Goal: Task Accomplishment & Management: Use online tool/utility

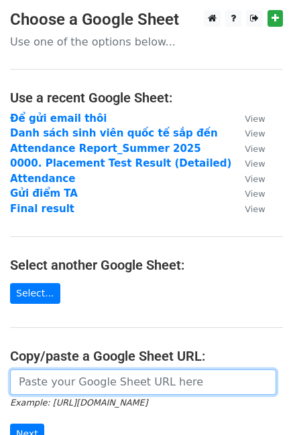
click at [78, 384] on input "url" at bounding box center [143, 382] width 266 height 25
paste input "[URL][DOMAIN_NAME]"
type input "[URL][DOMAIN_NAME]"
click at [10, 424] on input "Next" at bounding box center [27, 434] width 34 height 21
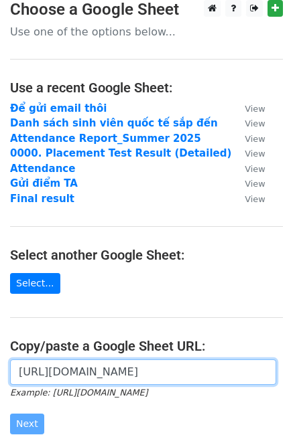
scroll to position [27, 0]
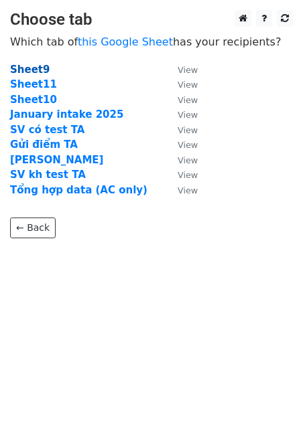
click at [40, 71] on strong "Sheet9" at bounding box center [30, 70] width 40 height 12
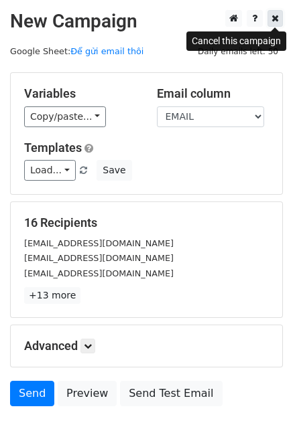
click at [274, 19] on icon at bounding box center [274, 17] width 7 height 9
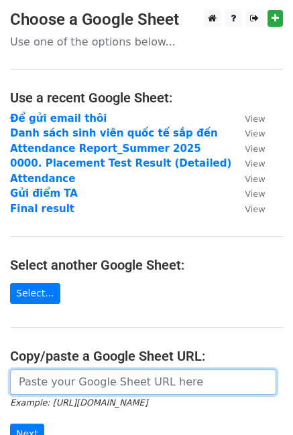
click at [63, 383] on input "url" at bounding box center [143, 382] width 266 height 25
paste input "[URL][DOMAIN_NAME]"
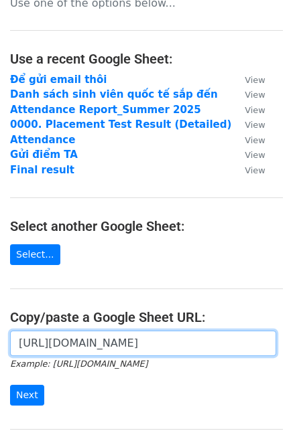
scroll to position [114, 0]
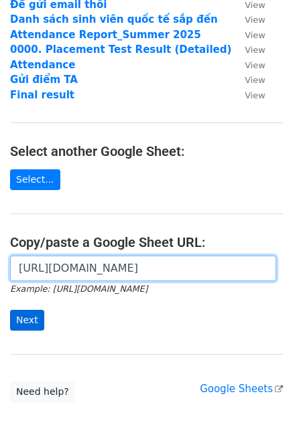
type input "[URL][DOMAIN_NAME]"
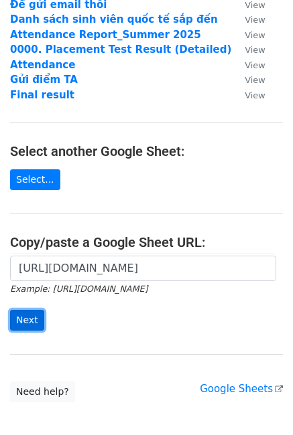
click at [25, 325] on input "Next" at bounding box center [27, 320] width 34 height 21
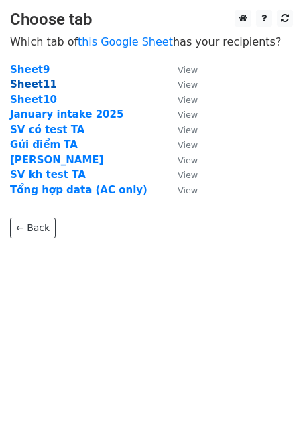
click at [41, 85] on strong "Sheet11" at bounding box center [33, 84] width 47 height 12
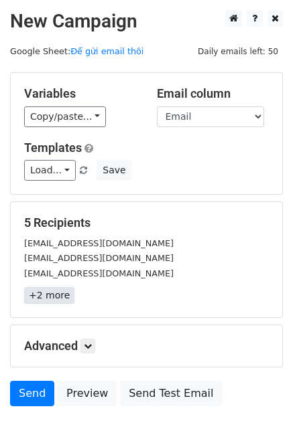
click at [59, 296] on link "+2 more" at bounding box center [49, 295] width 50 height 17
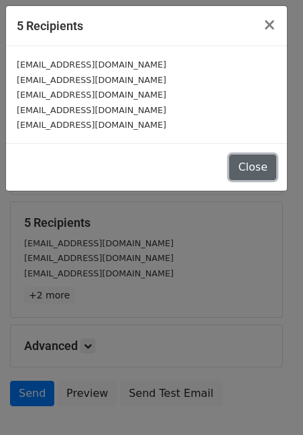
click at [247, 167] on button "Close" at bounding box center [252, 167] width 47 height 25
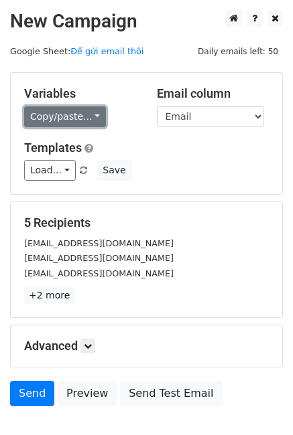
click at [64, 114] on link "Copy/paste..." at bounding box center [65, 116] width 82 height 21
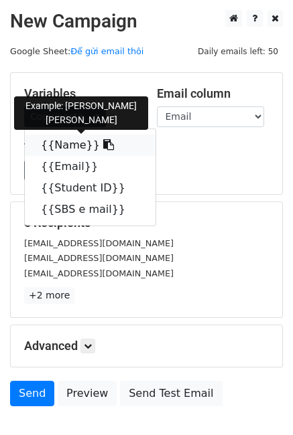
click at [103, 144] on icon at bounding box center [108, 144] width 11 height 11
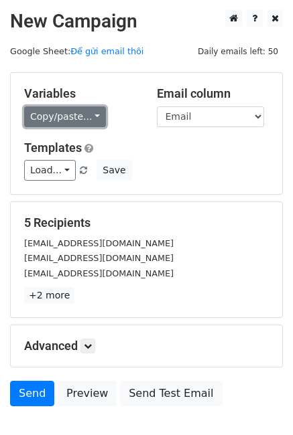
click at [89, 114] on link "Copy/paste..." at bounding box center [65, 116] width 82 height 21
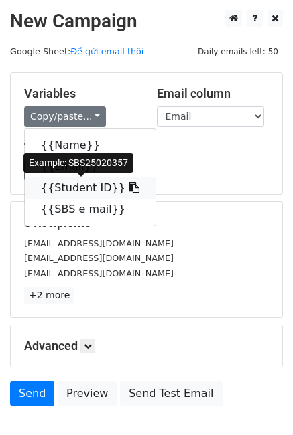
click at [129, 188] on icon at bounding box center [134, 187] width 11 height 11
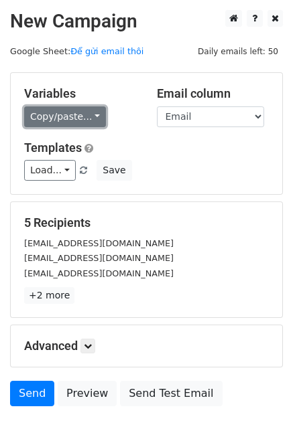
click at [84, 119] on link "Copy/paste..." at bounding box center [65, 116] width 82 height 21
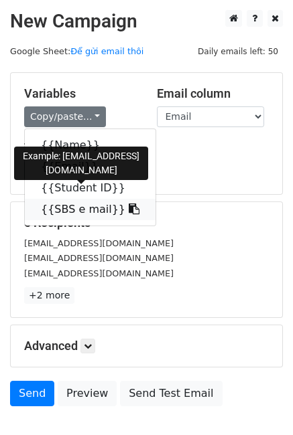
click at [129, 212] on icon at bounding box center [134, 209] width 11 height 11
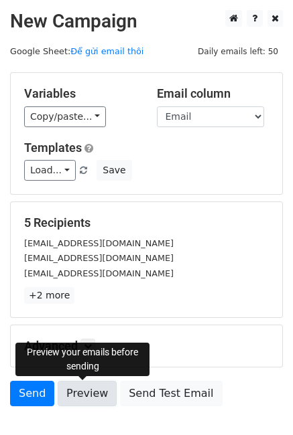
click at [76, 390] on link "Preview" at bounding box center [87, 393] width 59 height 25
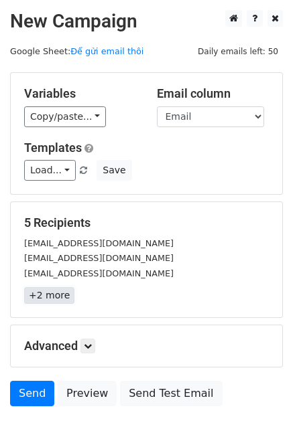
click at [60, 299] on link "+2 more" at bounding box center [49, 295] width 50 height 17
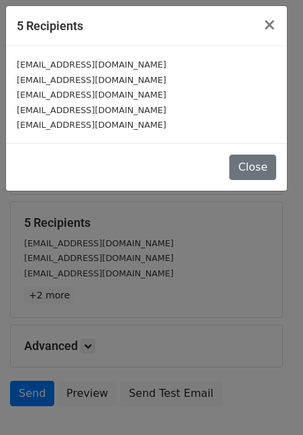
click at [166, 230] on div "5 Recipients × 123amaanhaider@gmail.com razahaider2017@gmail.com razbncabinash@…" at bounding box center [151, 217] width 303 height 435
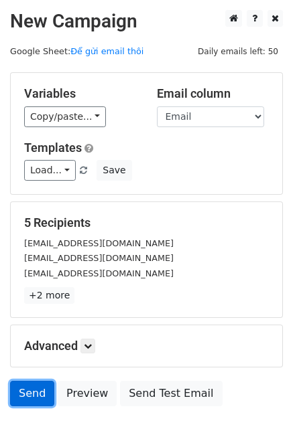
click at [39, 394] on link "Send" at bounding box center [32, 393] width 44 height 25
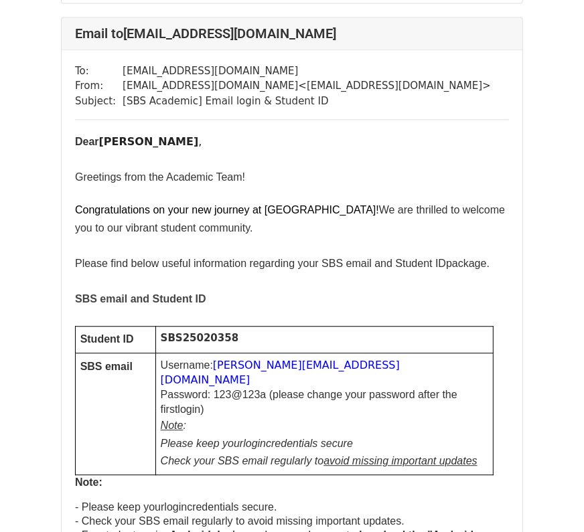
scroll to position [1659, 0]
